Goal: Transaction & Acquisition: Purchase product/service

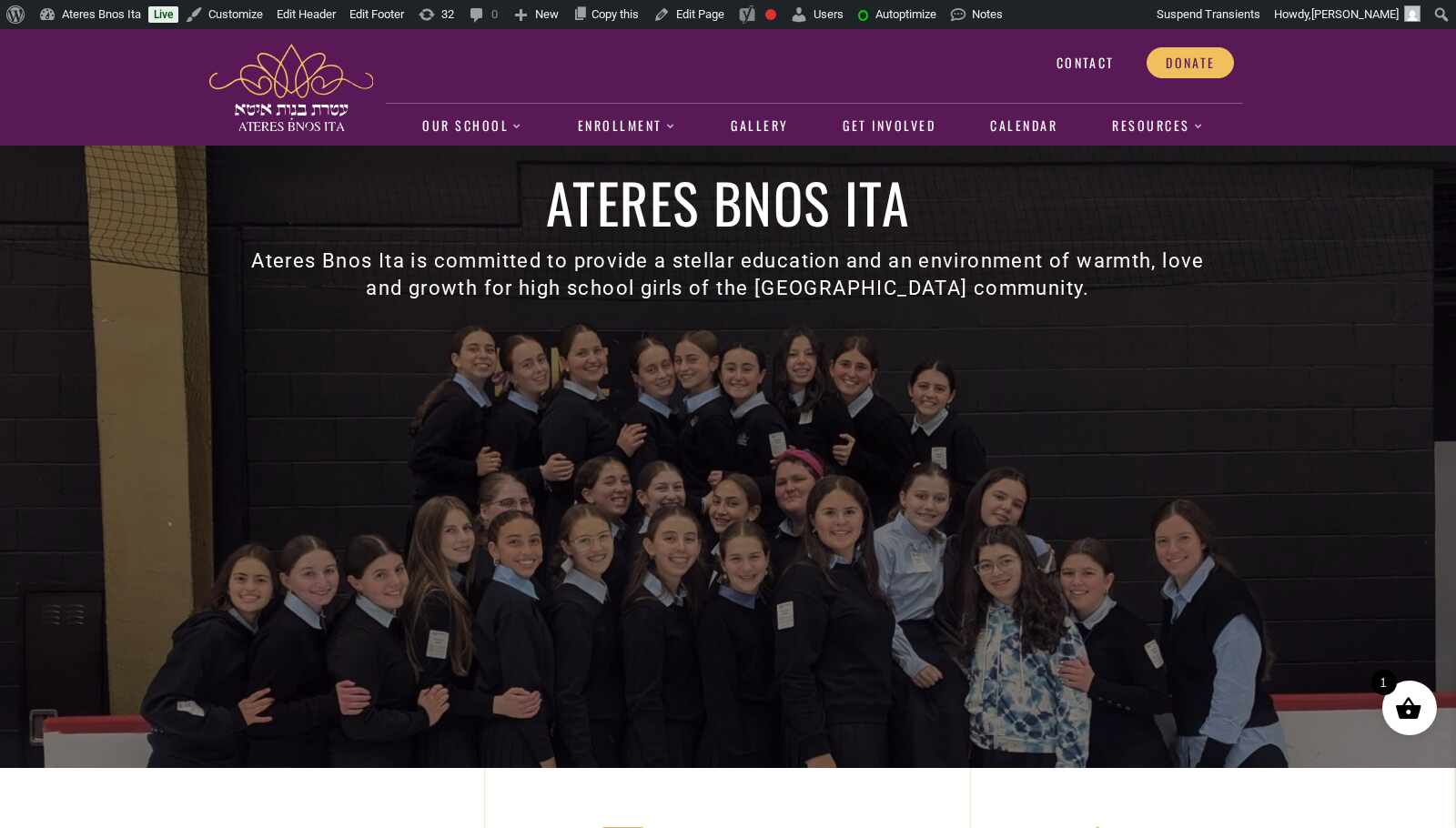
click at [1250, 83] on div "Contact Donate Our School About us Faculty and Staff Academics Dress Code and U…" at bounding box center [728, 86] width 1456 height 116
click at [1195, 59] on span "Donate" at bounding box center [1190, 63] width 49 height 17
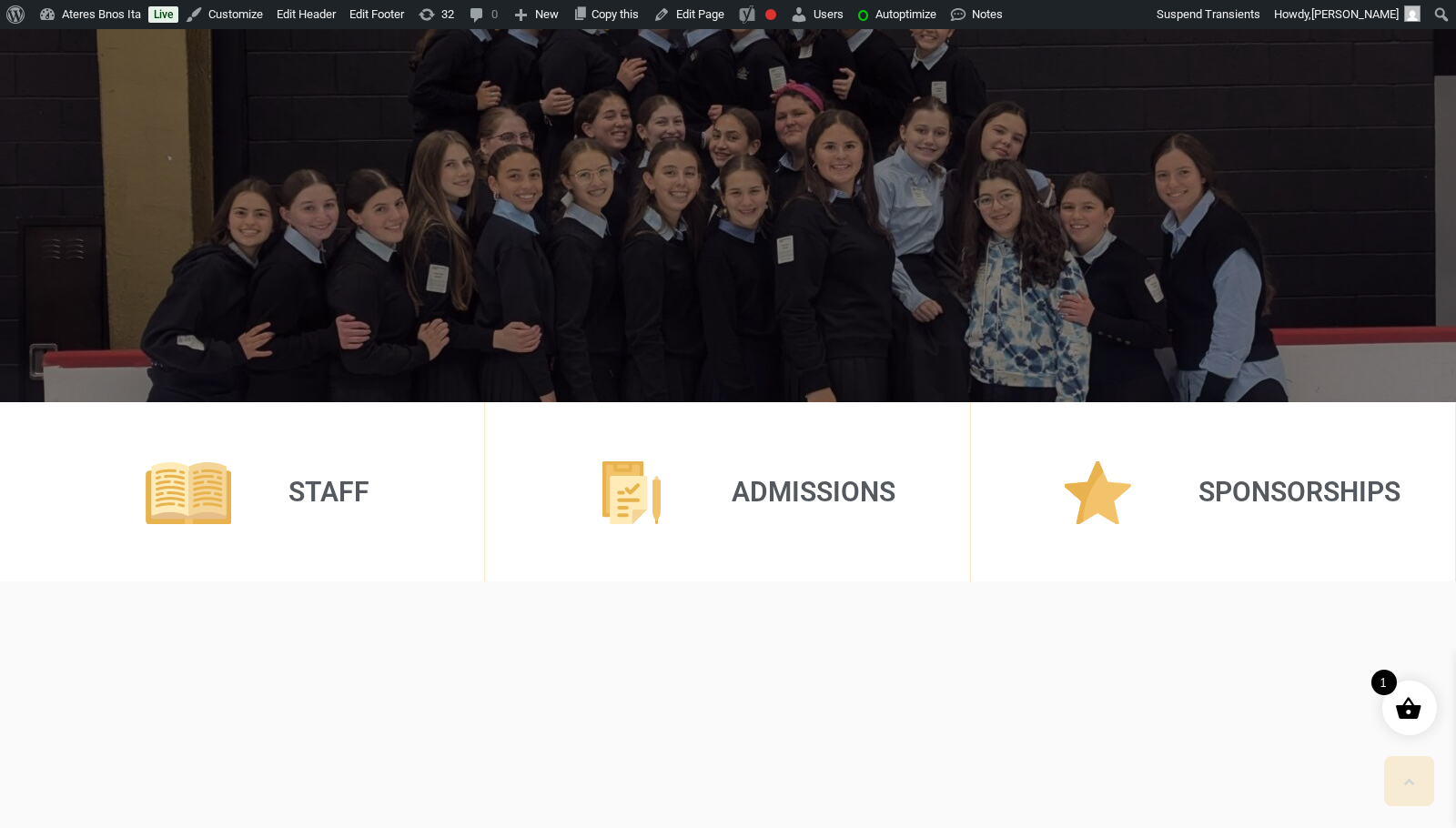
scroll to position [571, 0]
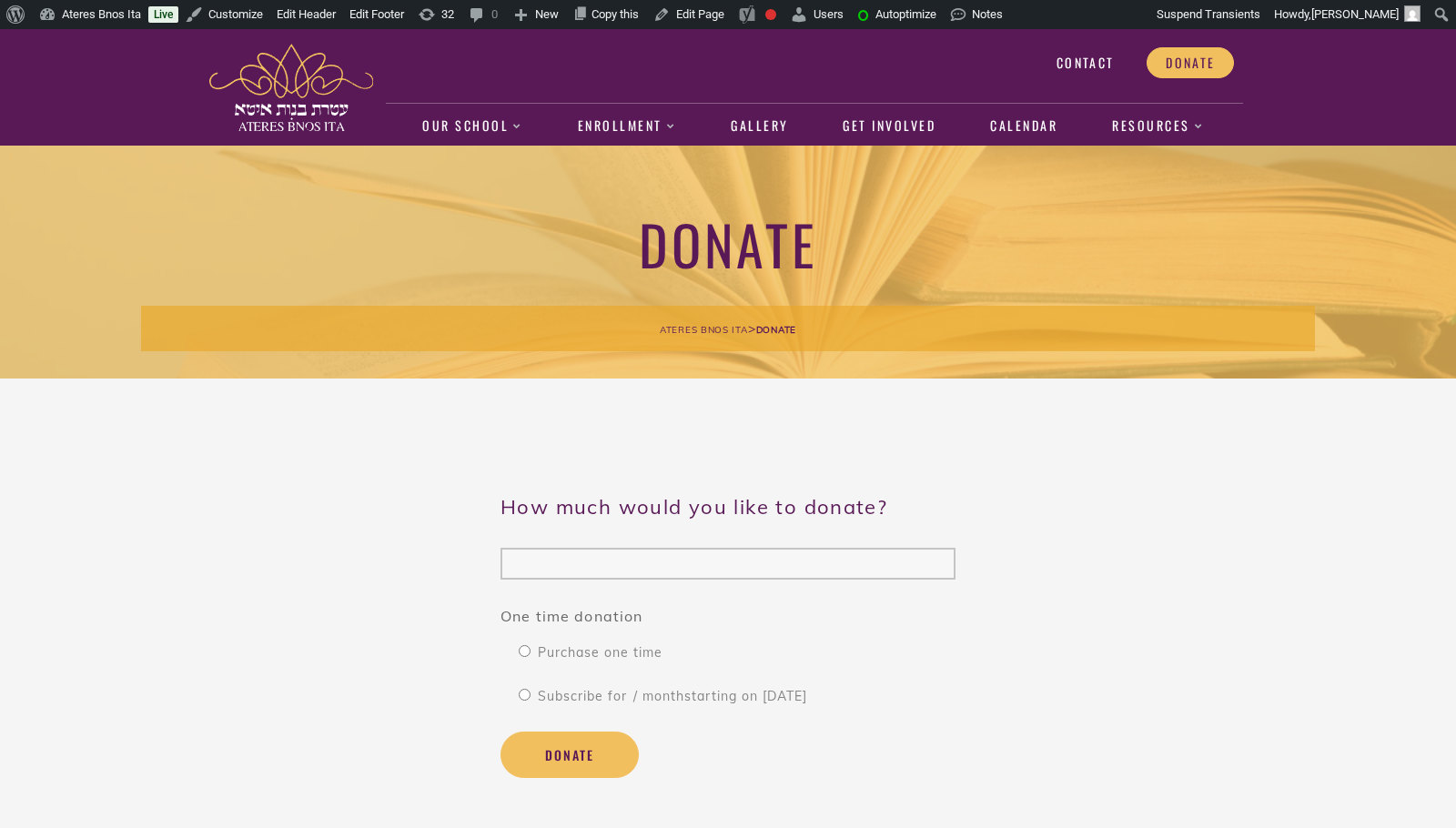
click at [605, 558] on input "( $ )" at bounding box center [728, 563] width 455 height 32
type input "*"
type input "**"
click at [569, 756] on button "Donate" at bounding box center [569, 755] width 138 height 47
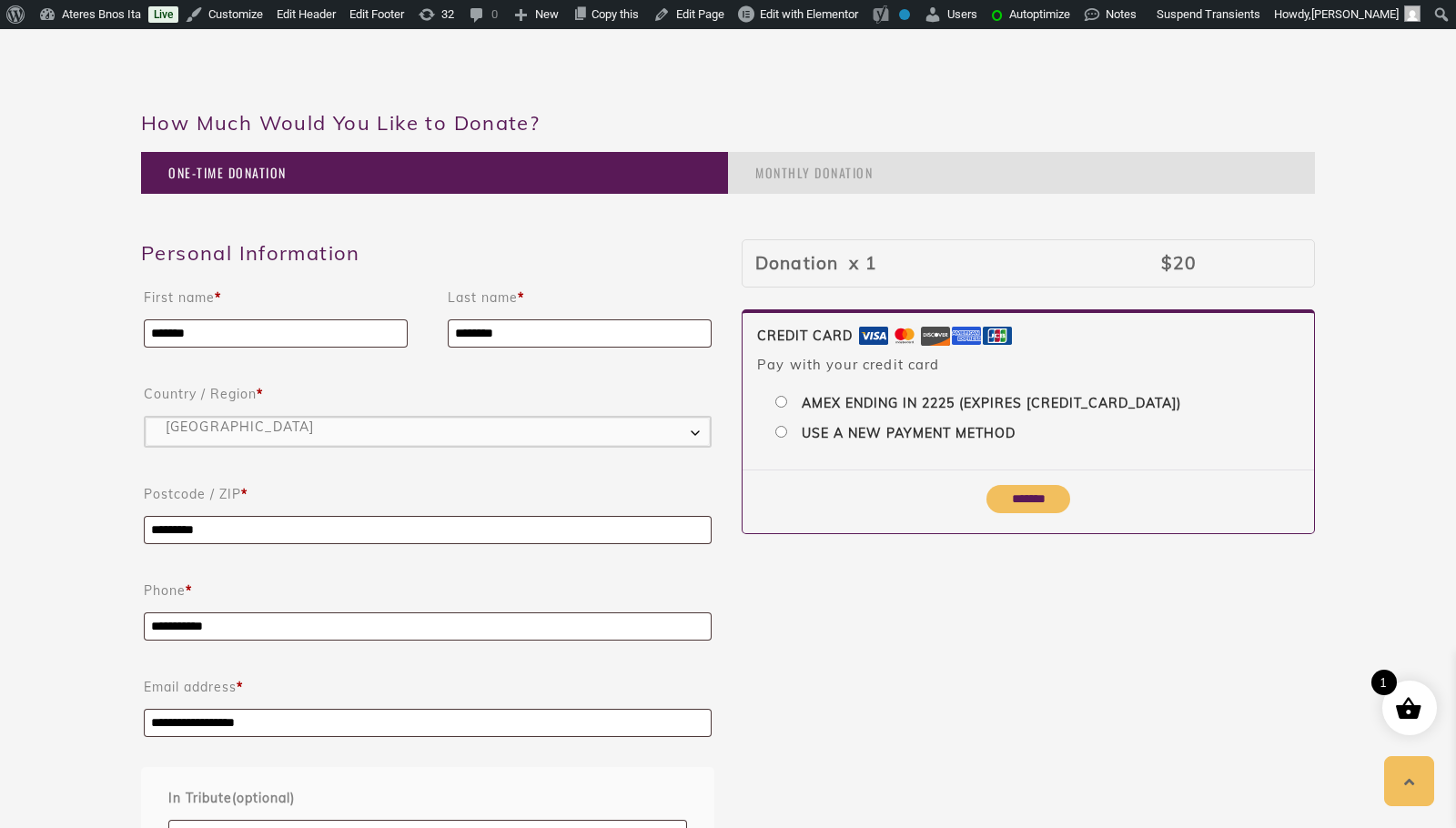
scroll to position [485, 0]
